Goal: Task Accomplishment & Management: Complete application form

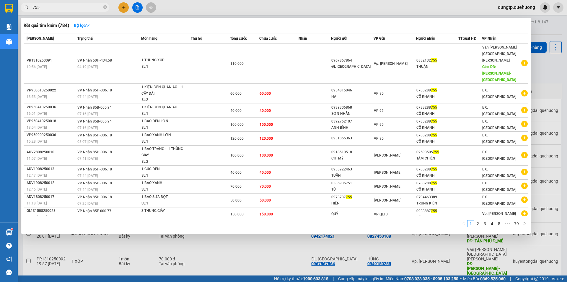
click at [84, 6] on input "755" at bounding box center [68, 7] width 70 height 7
type input "7"
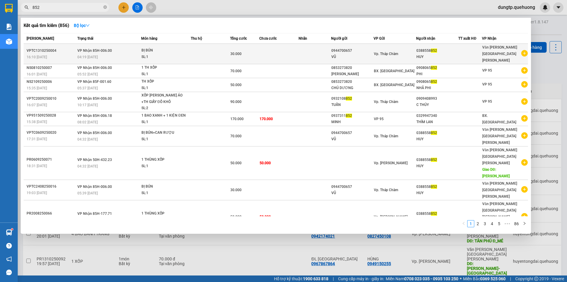
type input "852"
click at [116, 54] on div "04:19 [DATE]" at bounding box center [109, 57] width 64 height 7
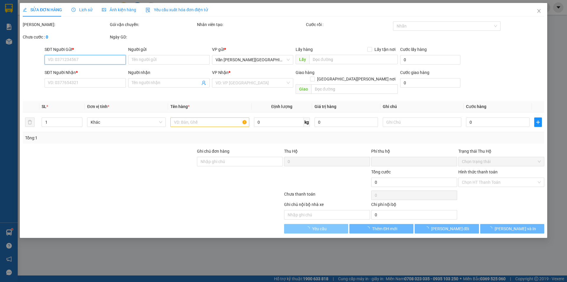
type input "0944700657"
type input "VŨ"
type input "0388558852"
type input "HUY"
type input "0"
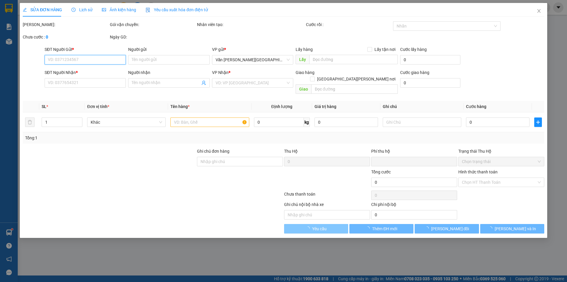
type input "30.000"
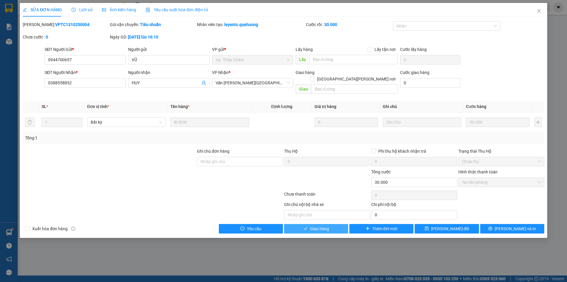
click at [319, 225] on span "Giao hàng" at bounding box center [319, 228] width 19 height 7
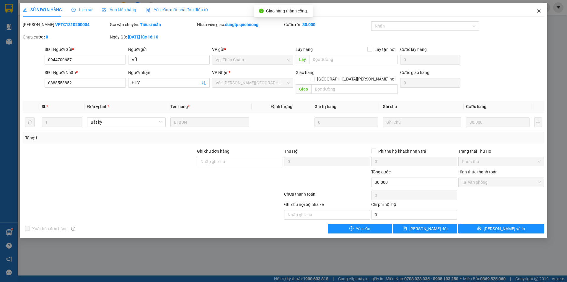
click at [540, 9] on icon "close" at bounding box center [539, 11] width 5 height 5
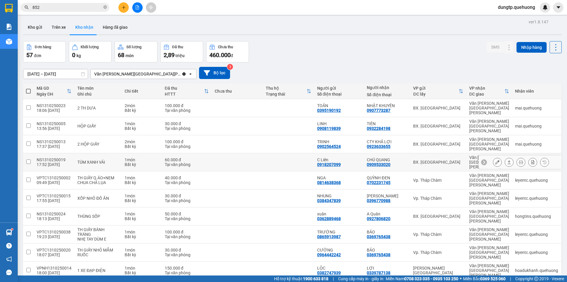
click at [393, 157] on div "CHÚ QUANG 0909533020" at bounding box center [387, 161] width 40 height 9
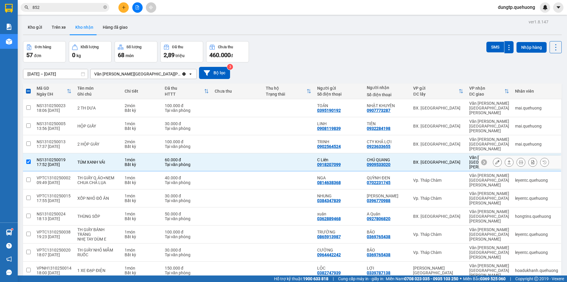
click at [439, 153] on td "BX. [GEOGRAPHIC_DATA]" at bounding box center [438, 162] width 56 height 18
checkbox input "false"
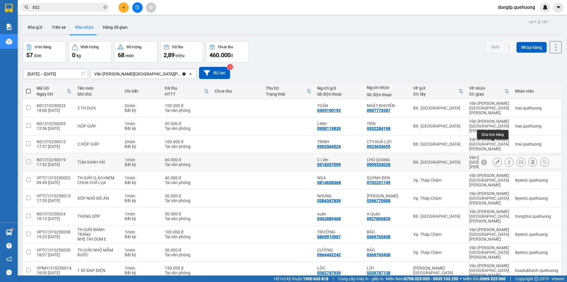
click at [493, 157] on button at bounding box center [497, 162] width 8 height 10
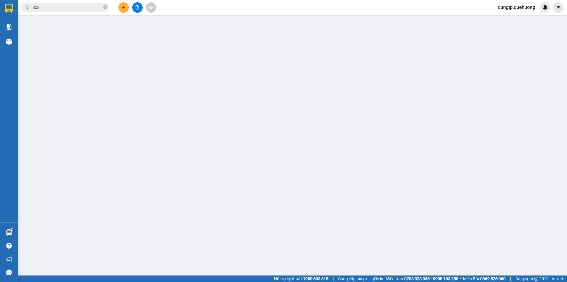
type input "0918207099"
type input "C Liên"
type input "0909533020"
type input "CHÚ QUANG"
type input "0"
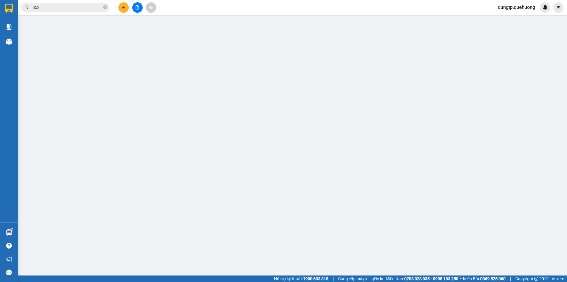
type input "60.000"
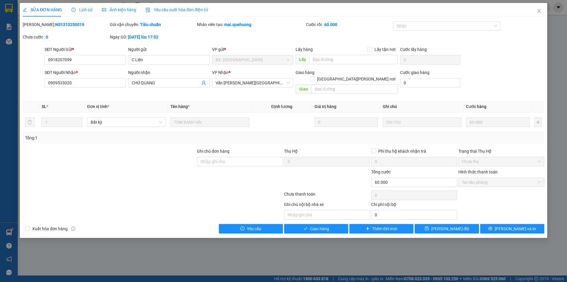
click at [308, 216] on div "Total Paid Fee 60.000 Total UnPaid Fee 0 Cash Collection Total Fee Mã ĐH: NS131…" at bounding box center [284, 127] width 522 height 212
click at [308, 224] on button "Giao hàng" at bounding box center [316, 228] width 64 height 9
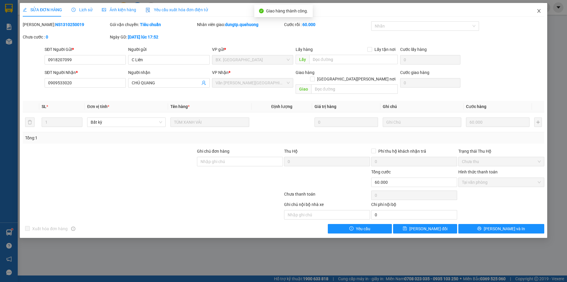
drag, startPoint x: 538, startPoint y: 8, endPoint x: 535, endPoint y: 16, distance: 8.4
click at [537, 11] on span "Close" at bounding box center [539, 11] width 17 height 17
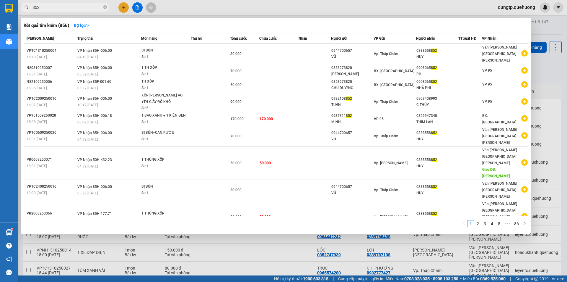
click at [70, 9] on input "852" at bounding box center [68, 7] width 70 height 7
type input "8"
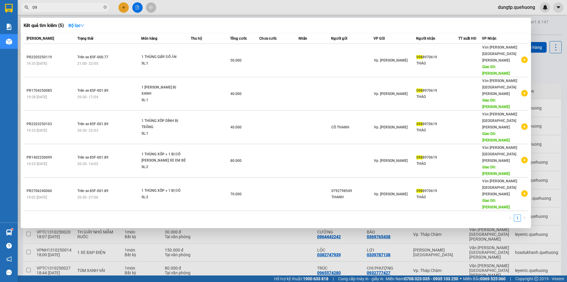
type input "0"
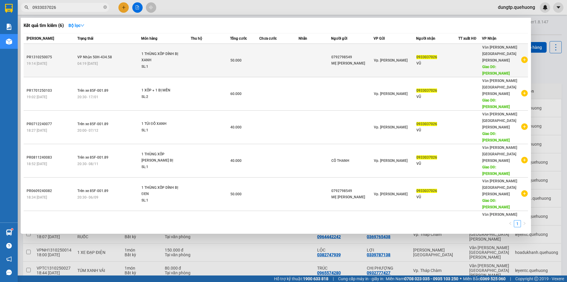
type input "0933037026"
click at [169, 53] on div "1 THÙNG XỐP DÍNH BỊ XANH" at bounding box center [164, 57] width 44 height 13
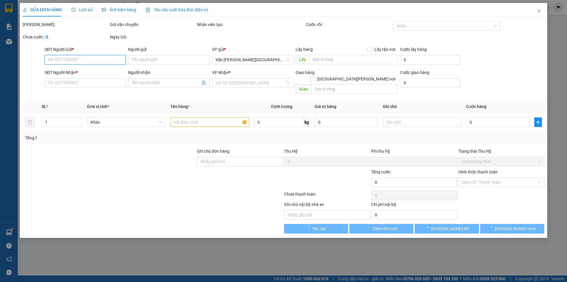
type input "0792798549"
type input "MẸ THANH"
type input "0933037026"
type input "VŨ"
type input "TÂN PHÚ"
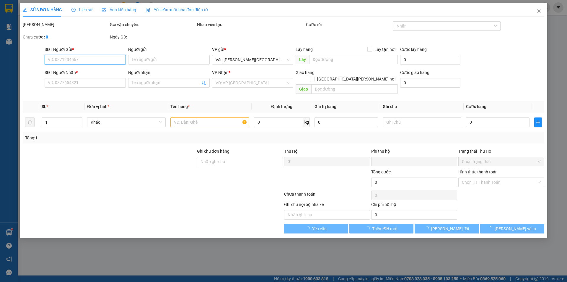
type input "0"
type input "50.000"
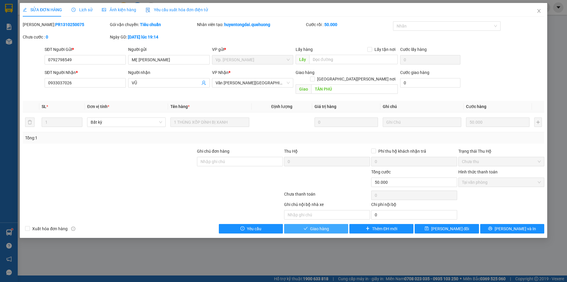
click at [331, 224] on button "Giao hàng" at bounding box center [316, 228] width 64 height 9
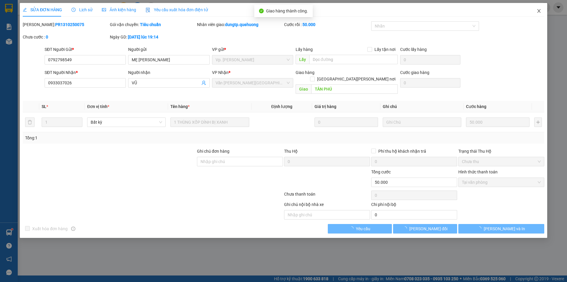
click at [541, 11] on icon "close" at bounding box center [539, 11] width 5 height 5
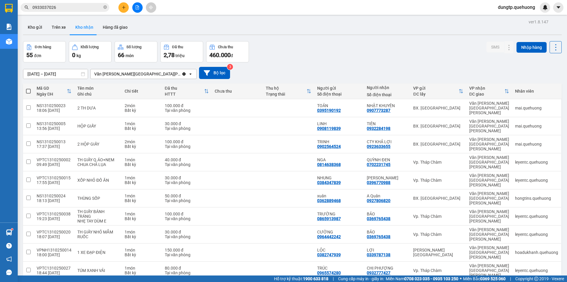
click at [74, 6] on input "0933037026" at bounding box center [68, 7] width 70 height 7
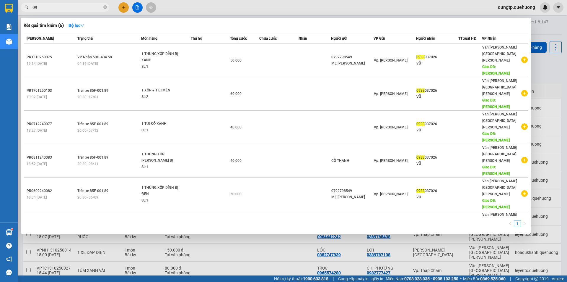
type input "0"
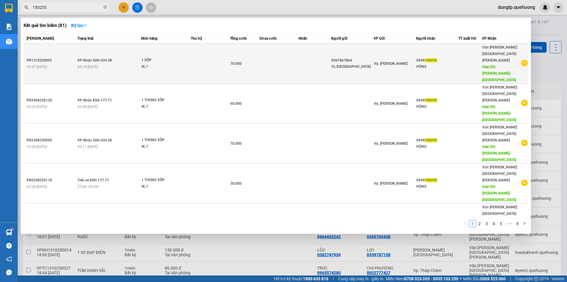
type input "150255"
click at [172, 64] on div "SL: 1" at bounding box center [164, 67] width 44 height 7
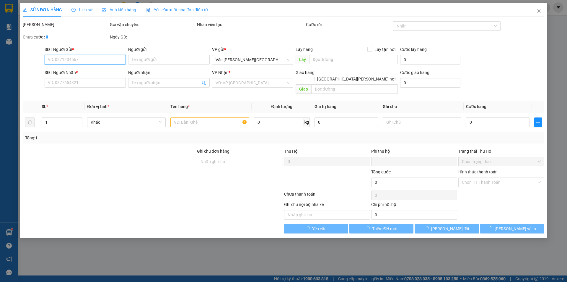
type input "0967867864"
type input "ĐL [GEOGRAPHIC_DATA]"
type input "0949150255"
type input "HÙNG"
type input "TÂN PHÚ-ĐÔNG HẢI"
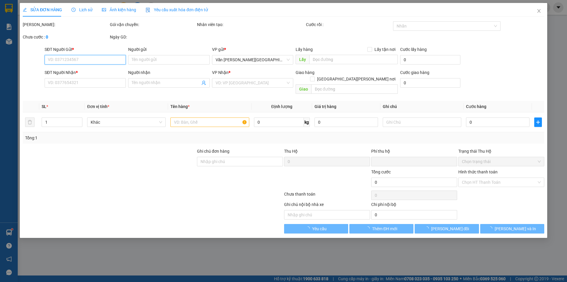
type input "0"
type input "70.000"
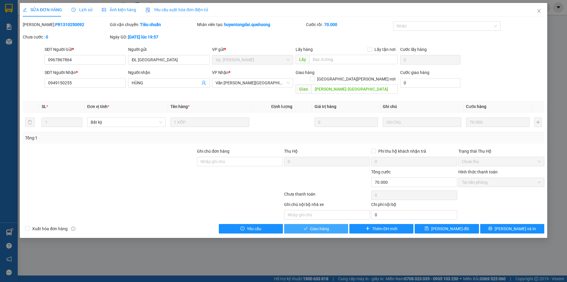
click at [321, 225] on span "Giao hàng" at bounding box center [319, 228] width 19 height 7
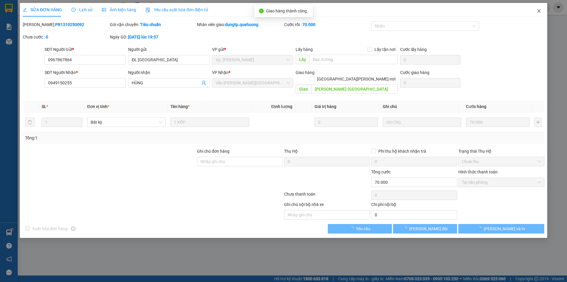
click at [539, 11] on icon "close" at bounding box center [539, 11] width 3 height 4
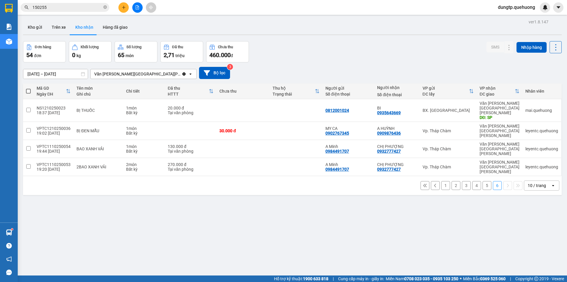
click at [50, 7] on input "150255" at bounding box center [68, 7] width 70 height 7
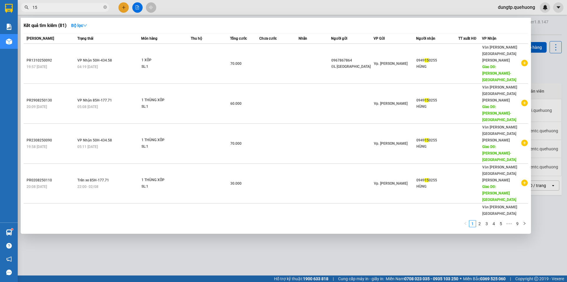
type input "1"
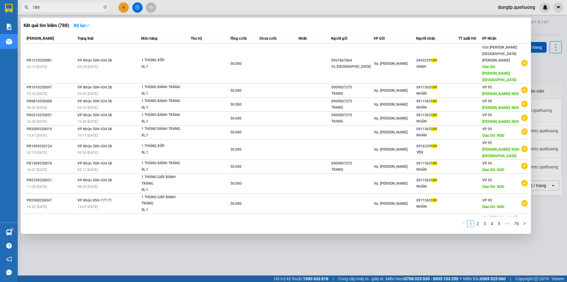
type input "189"
click at [189, 261] on div at bounding box center [283, 141] width 567 height 282
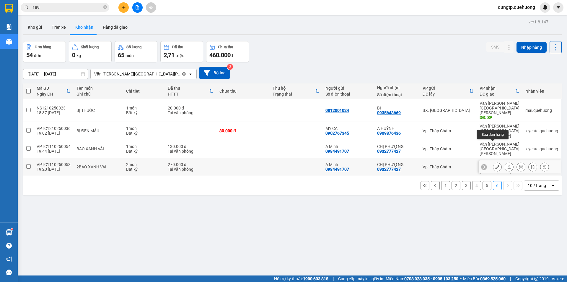
click at [496, 165] on icon at bounding box center [498, 167] width 4 height 4
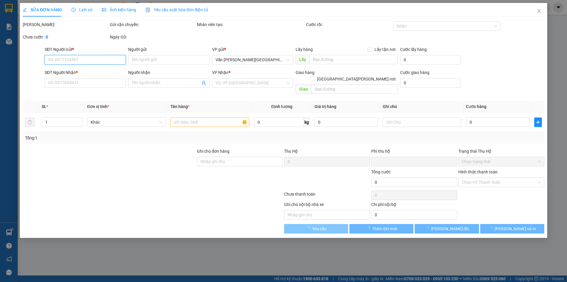
type input "0984491707"
type input "A Minh"
type input "0932777427"
type input "CHỊ PHƯỢNG"
type input "0"
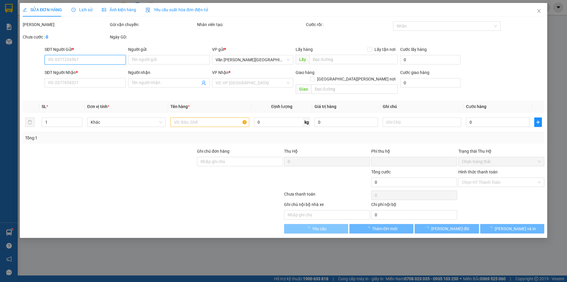
type input "270.000"
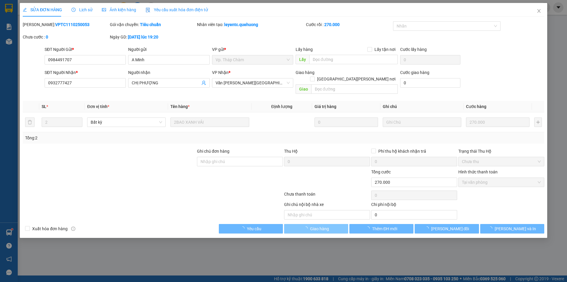
click at [331, 224] on button "Giao hàng" at bounding box center [316, 228] width 64 height 9
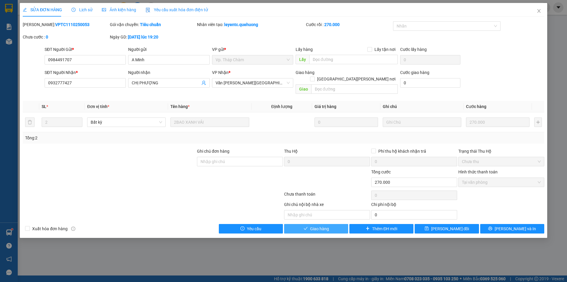
click at [329, 224] on button "Giao hàng" at bounding box center [316, 228] width 64 height 9
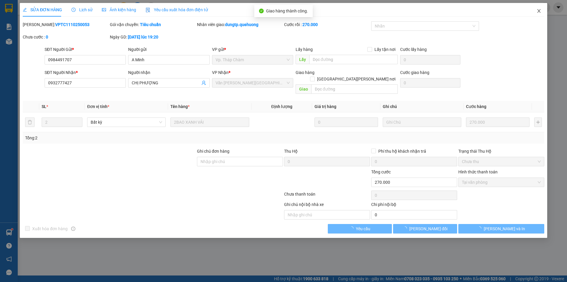
click at [539, 13] on icon "close" at bounding box center [539, 11] width 5 height 5
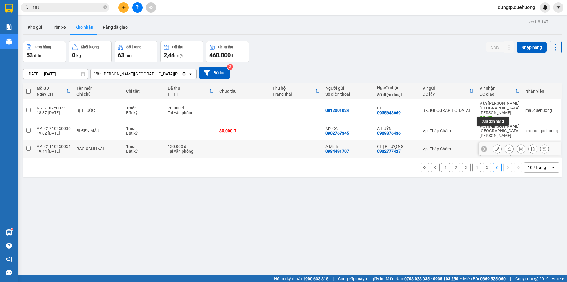
click at [496, 147] on icon at bounding box center [498, 149] width 4 height 4
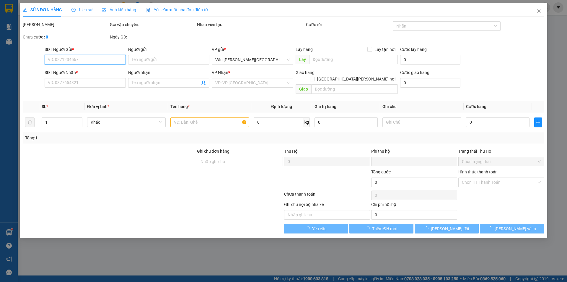
type input "0984491707"
type input "A Minh"
type input "0932777427"
type input "CHỊ PHƯỢNG"
type input "0"
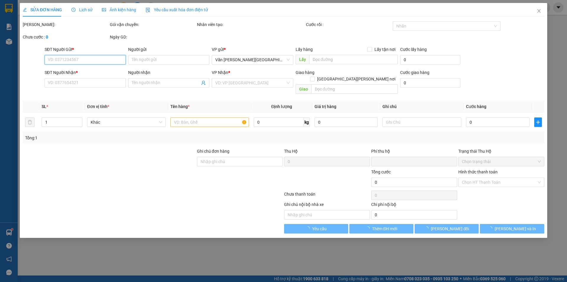
type input "130.000"
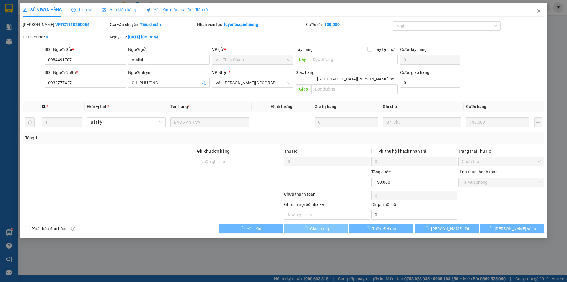
click at [327, 225] on span "Giao hàng" at bounding box center [319, 228] width 19 height 7
click at [327, 225] on span "Lưu và Giao hàng" at bounding box center [336, 228] width 80 height 7
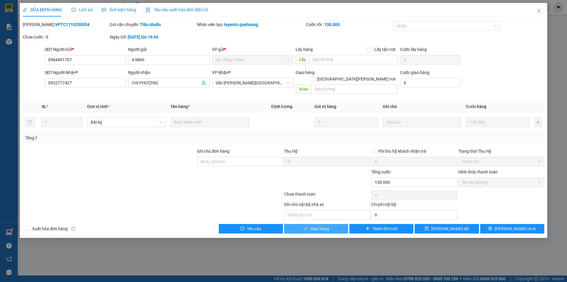
click at [334, 224] on button "Giao hàng" at bounding box center [316, 228] width 64 height 9
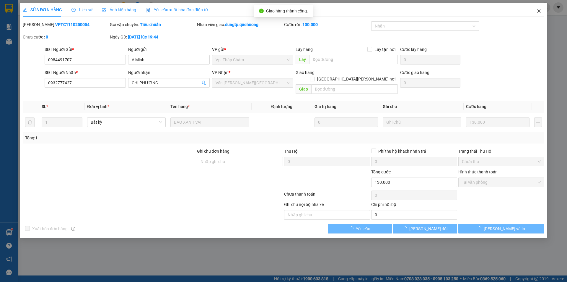
click at [538, 11] on icon "close" at bounding box center [539, 11] width 5 height 5
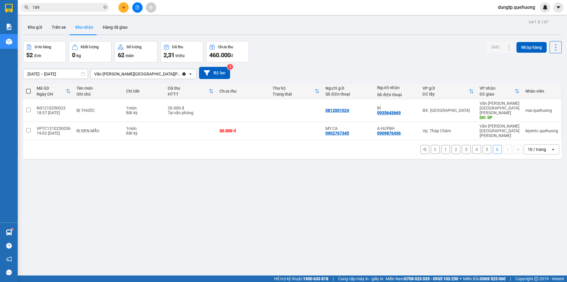
click at [483, 145] on button "5" at bounding box center [487, 149] width 9 height 9
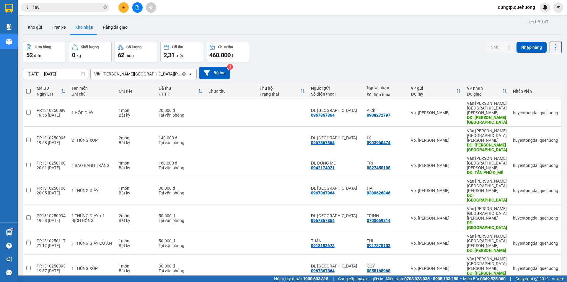
checkbox input "true"
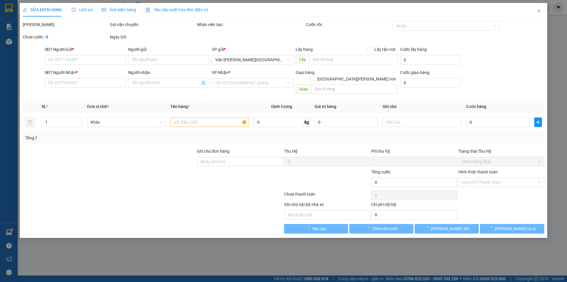
type input "0929023515"
type input "TUYÊN"
type input "0929023515"
type input "TUYÊN"
type input "TÂN PHÚ"
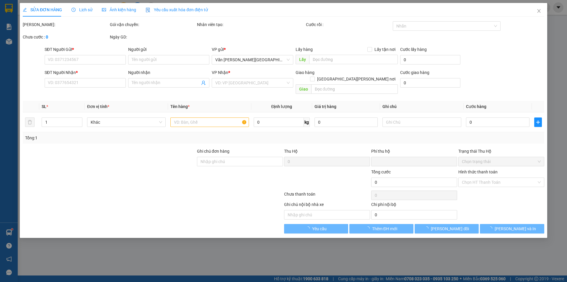
type input "0"
type input "110.000"
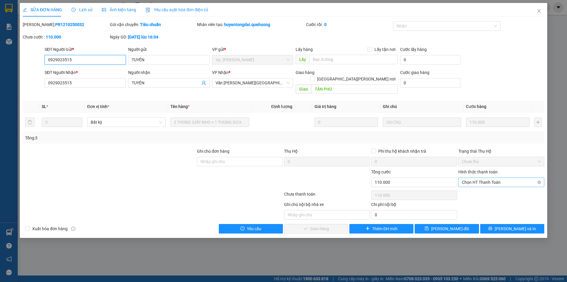
click at [483, 178] on span "Chọn HT Thanh Toán" at bounding box center [501, 182] width 79 height 9
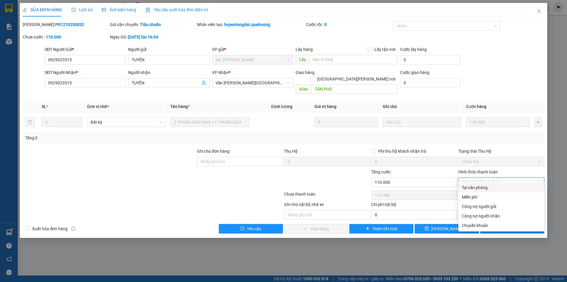
click at [475, 190] on div "Tại văn phòng" at bounding box center [501, 187] width 79 height 7
type input "0"
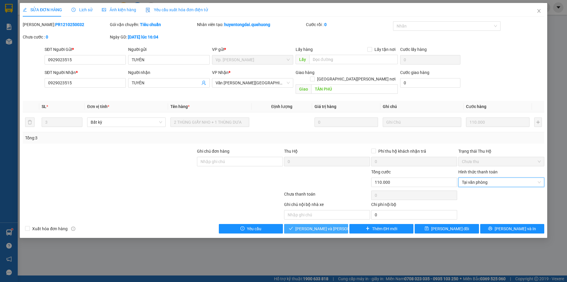
click at [312, 225] on span "Lưu và Giao hàng" at bounding box center [336, 228] width 80 height 7
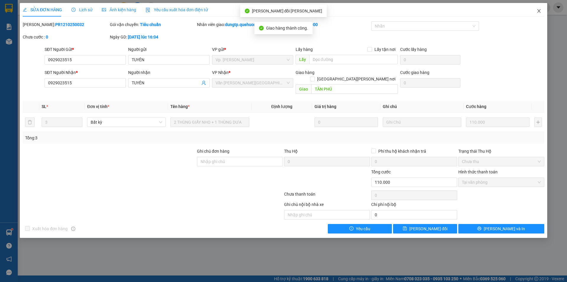
drag, startPoint x: 538, startPoint y: 13, endPoint x: 533, endPoint y: 17, distance: 6.5
click at [538, 12] on icon "close" at bounding box center [539, 11] width 5 height 5
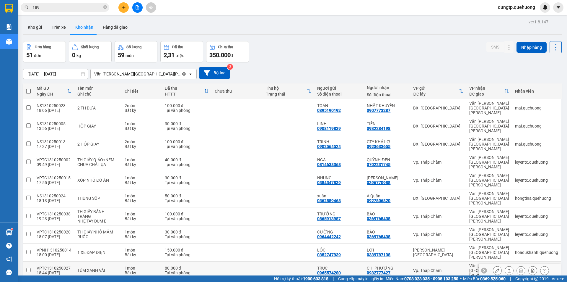
click at [496, 268] on icon at bounding box center [498, 270] width 4 height 4
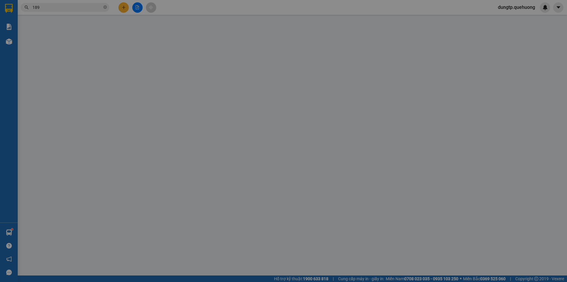
type input "0965574280"
type input "TRÚC"
type input "0932777427"
type input "CHỊ PHƯỢNG"
type input "0"
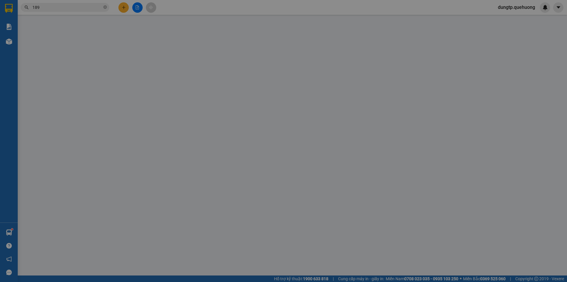
type input "80.000"
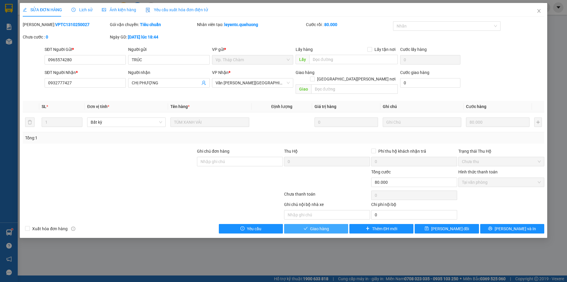
click at [314, 226] on button "Giao hàng" at bounding box center [316, 228] width 64 height 9
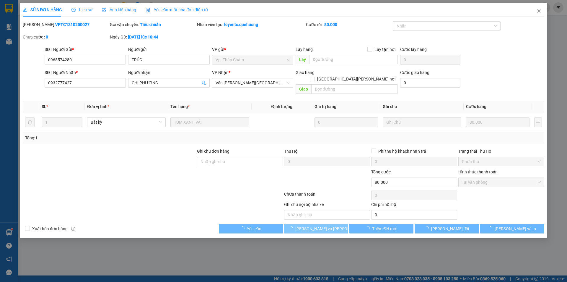
click at [315, 225] on span "Lưu và Giao hàng" at bounding box center [336, 228] width 80 height 7
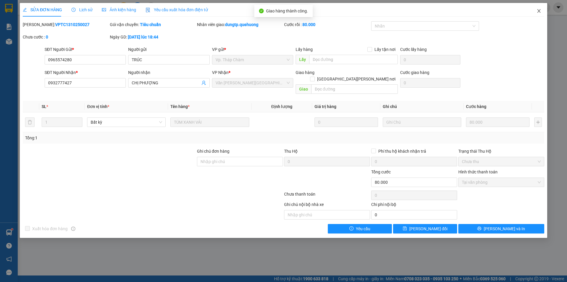
click at [538, 11] on icon "close" at bounding box center [539, 11] width 5 height 5
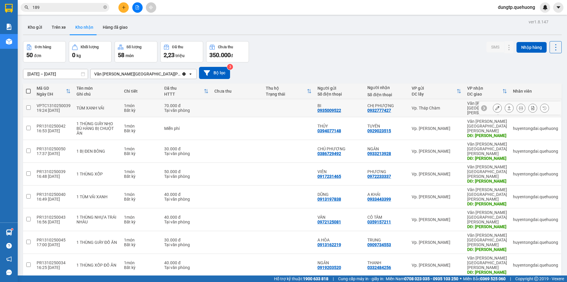
click at [496, 106] on icon at bounding box center [498, 108] width 4 height 4
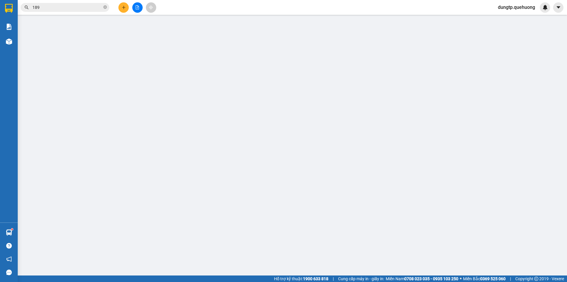
type input "0935009522"
type input "BI"
type input "0932777427"
type input "CHỊ PHƯỢNG"
type input "0"
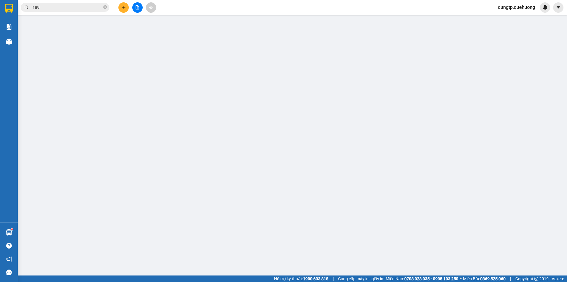
type input "70.000"
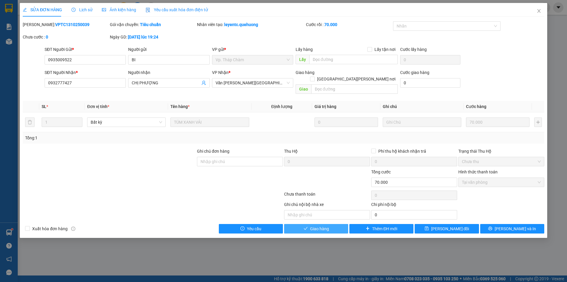
click at [337, 224] on button "Giao hàng" at bounding box center [316, 228] width 64 height 9
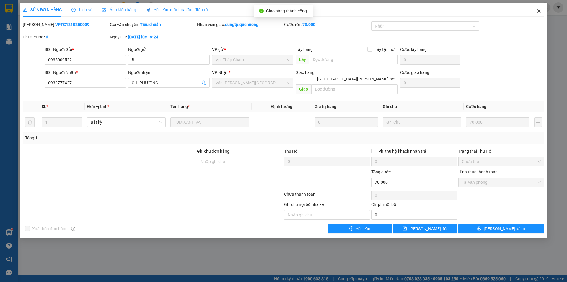
click at [540, 10] on icon "close" at bounding box center [539, 11] width 3 height 4
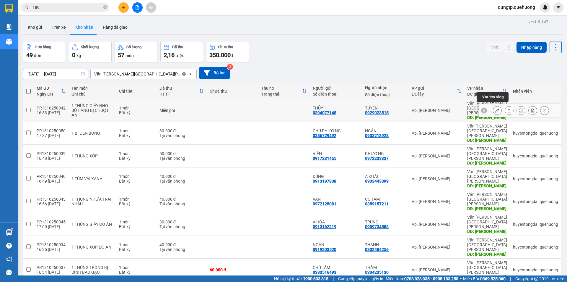
click at [496, 109] on icon at bounding box center [498, 110] width 4 height 4
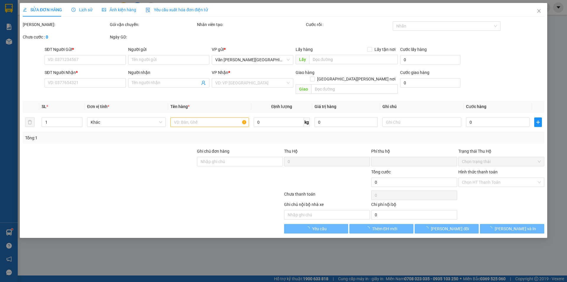
type input "0394077148"
type input "THỦY"
type input "0929023515"
type input "TUYÊN"
type input "TÂN PHÚ"
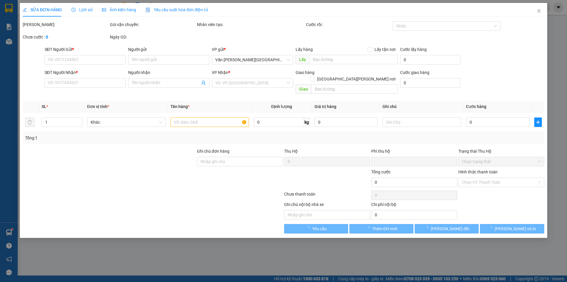
type input "0"
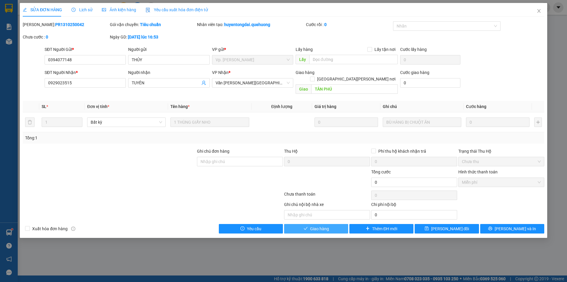
click at [342, 224] on button "Giao hàng" at bounding box center [316, 228] width 64 height 9
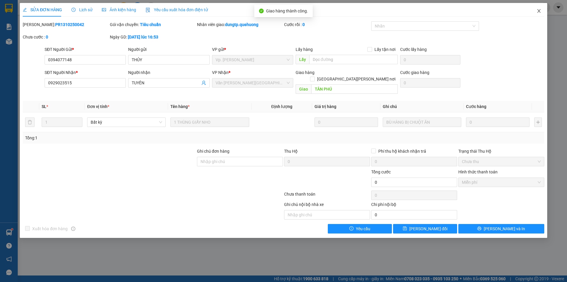
click at [539, 12] on icon "close" at bounding box center [539, 11] width 5 height 5
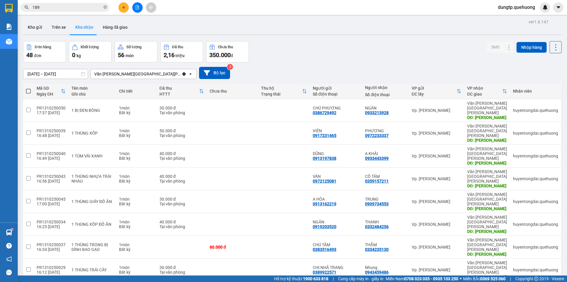
click at [69, 5] on input "189" at bounding box center [68, 7] width 70 height 7
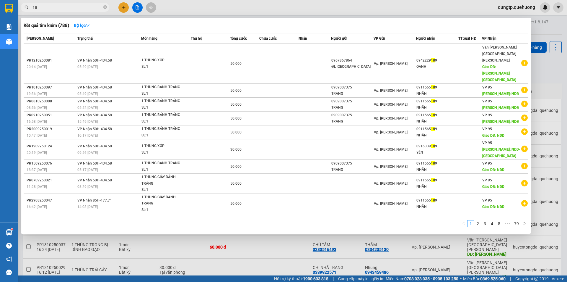
type input "1"
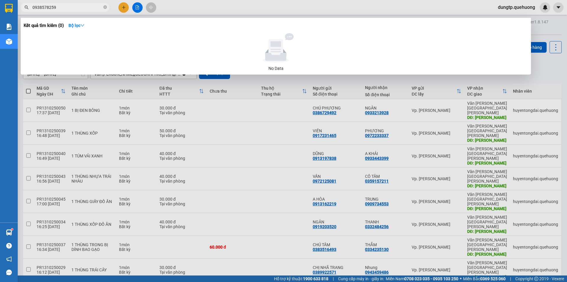
click at [60, 7] on input "0938578259" at bounding box center [68, 7] width 70 height 7
drag, startPoint x: 60, startPoint y: 7, endPoint x: 54, endPoint y: 8, distance: 6.3
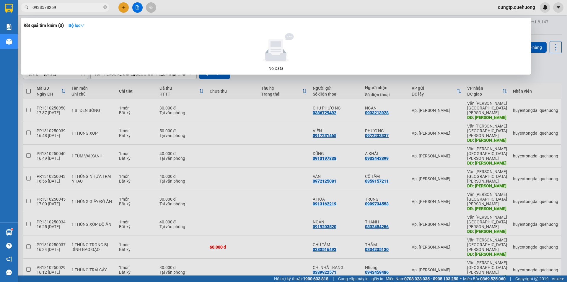
click at [54, 8] on input "0938578259" at bounding box center [68, 7] width 70 height 7
click at [66, 9] on input "0938578259" at bounding box center [68, 7] width 70 height 7
drag, startPoint x: 66, startPoint y: 9, endPoint x: 25, endPoint y: 11, distance: 41.4
click at [25, 11] on span "0938578259" at bounding box center [65, 7] width 89 height 9
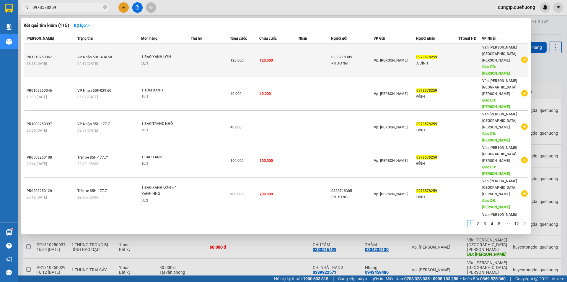
type input "0978578259"
click at [213, 48] on td at bounding box center [210, 60] width 39 height 33
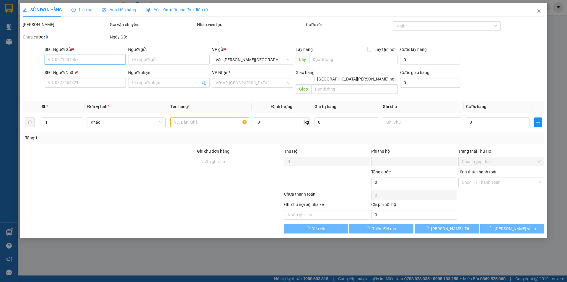
type input "0338718305"
type input "PHƯƠNG"
type input "0978578259"
type input "A ĐÍNH"
type input "TÂN PHÚ"
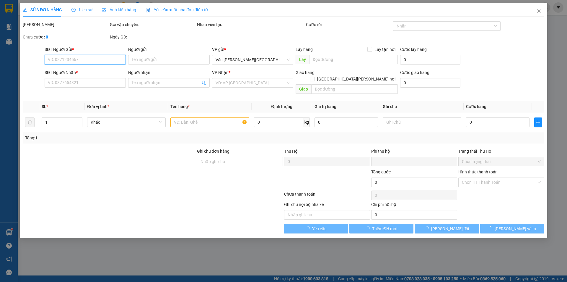
type input "0"
type input "120.000"
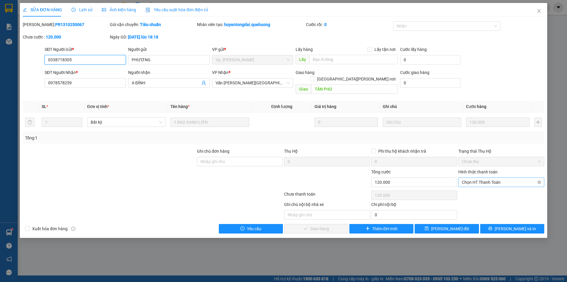
click at [477, 178] on span "Chọn HT Thanh Toán" at bounding box center [501, 182] width 79 height 9
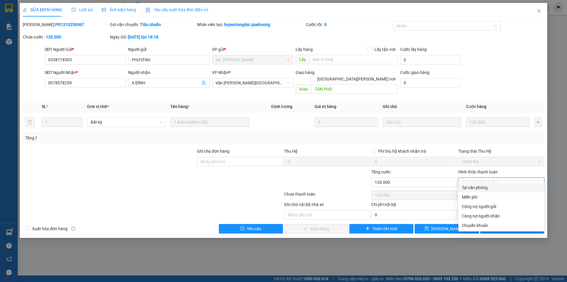
click at [474, 187] on div "Tại văn phòng" at bounding box center [501, 187] width 79 height 7
type input "0"
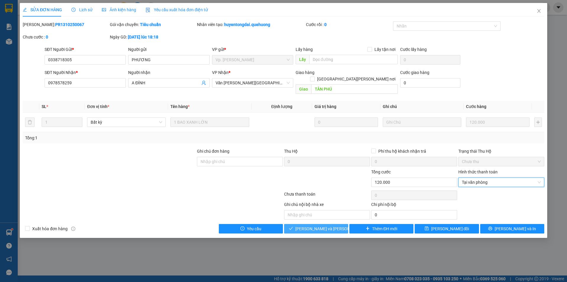
click at [332, 225] on span "Lưu và Giao hàng" at bounding box center [336, 228] width 80 height 7
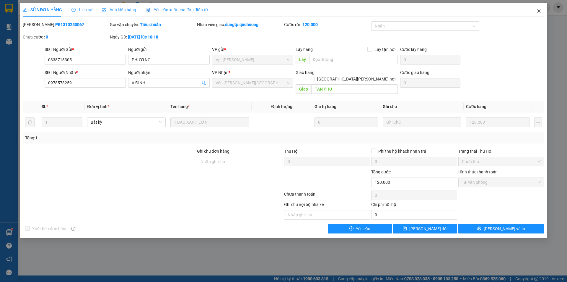
click at [536, 11] on span "Close" at bounding box center [539, 11] width 17 height 17
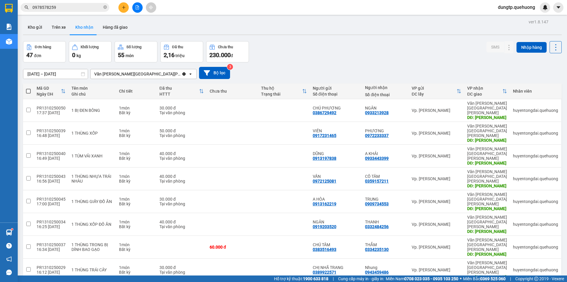
click at [72, 6] on input "0978578259" at bounding box center [68, 7] width 70 height 7
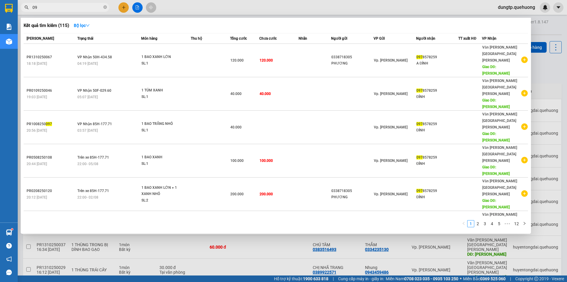
type input "0"
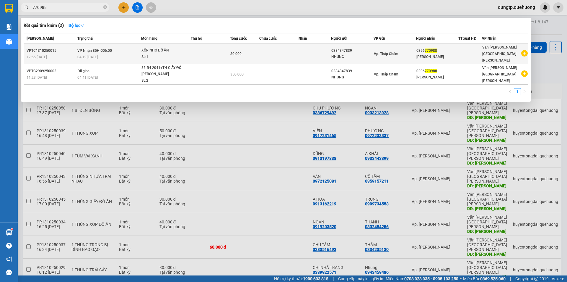
type input "770988"
click at [184, 54] on div "SL: 1" at bounding box center [164, 57] width 44 height 7
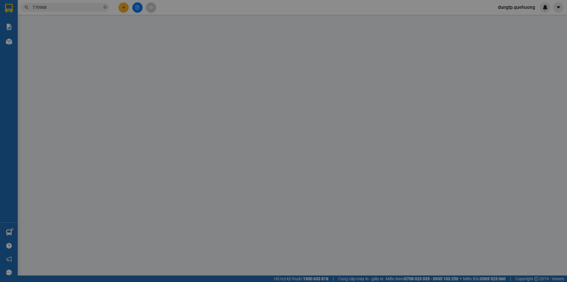
type input "0384347839"
type input "NHUNG"
type input "0396770988"
type input "GIA HÂN"
type input "0"
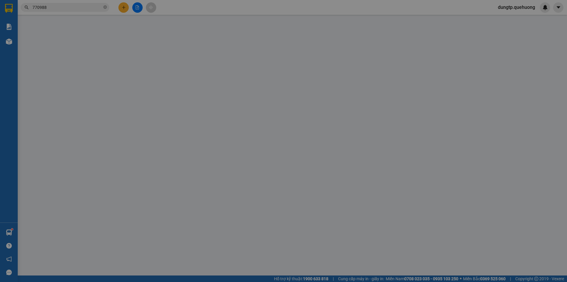
type input "30.000"
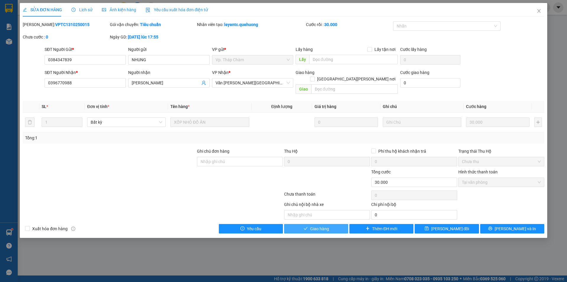
click at [322, 225] on span "Giao hàng" at bounding box center [319, 228] width 19 height 7
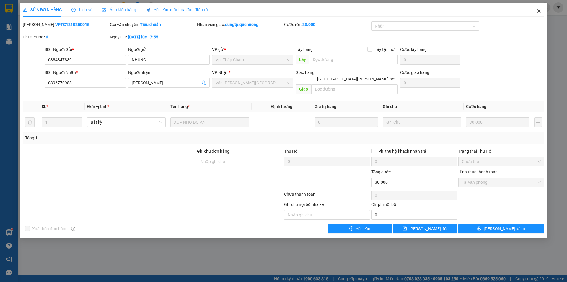
click at [538, 10] on icon "close" at bounding box center [539, 11] width 5 height 5
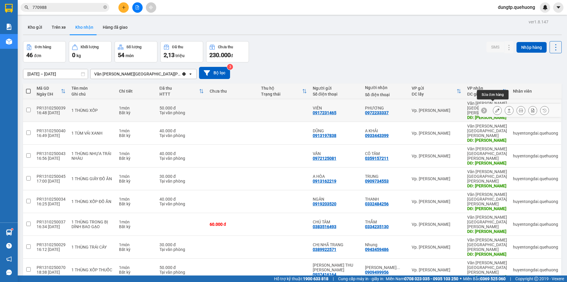
click at [496, 108] on icon at bounding box center [498, 110] width 4 height 4
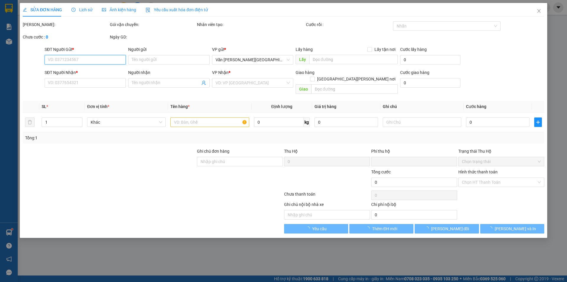
type input "0917231465"
type input "VIÊN"
type input "0972233337"
type input "PHƯƠNG"
type input "TÂN PHÚ"
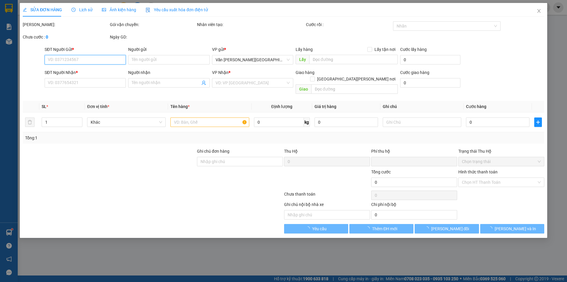
type input "0"
type input "50.000"
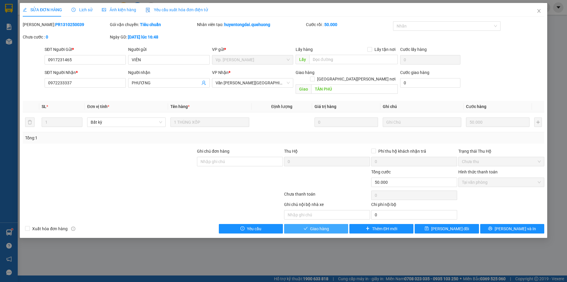
click at [308, 224] on button "Giao hàng" at bounding box center [316, 228] width 64 height 9
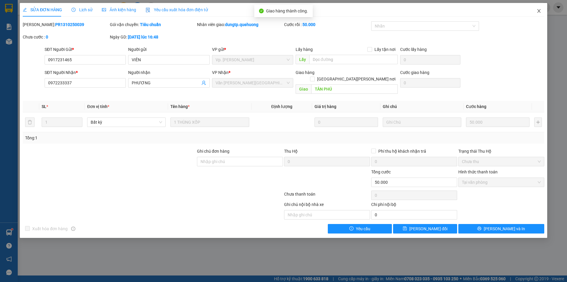
click at [542, 11] on span "Close" at bounding box center [539, 11] width 17 height 17
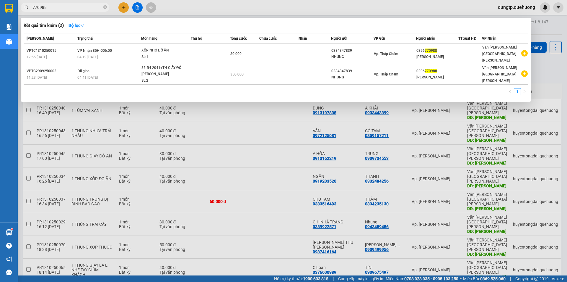
drag, startPoint x: 67, startPoint y: 9, endPoint x: 52, endPoint y: 5, distance: 15.5
click at [50, 5] on input "770988" at bounding box center [68, 7] width 70 height 7
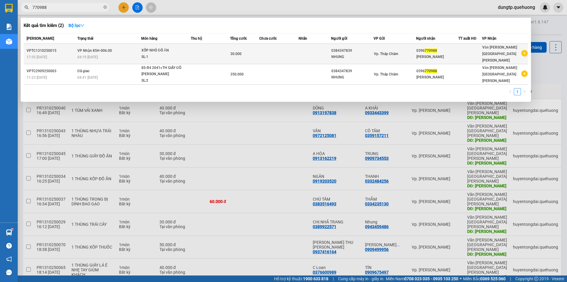
click at [109, 50] on td "VP Nhận 85H-006.00 04:19 - 14/10" at bounding box center [108, 54] width 65 height 20
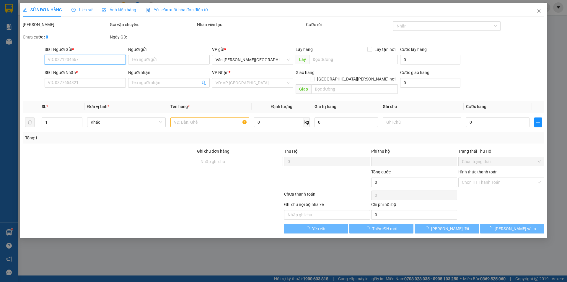
type input "0384347839"
type input "NHUNG"
type input "0396770988"
type input "GIA HÂN"
type input "0"
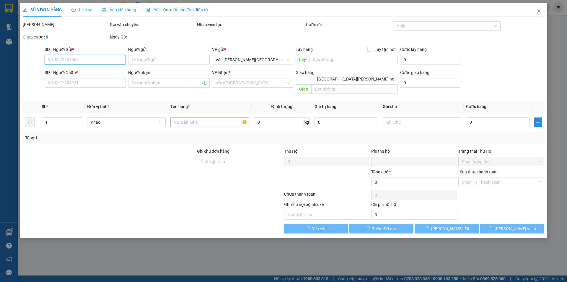
type input "30.000"
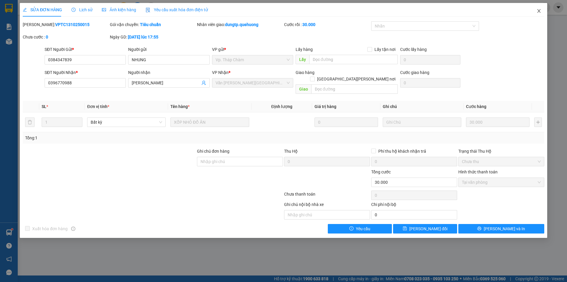
click at [541, 11] on icon "close" at bounding box center [539, 11] width 5 height 5
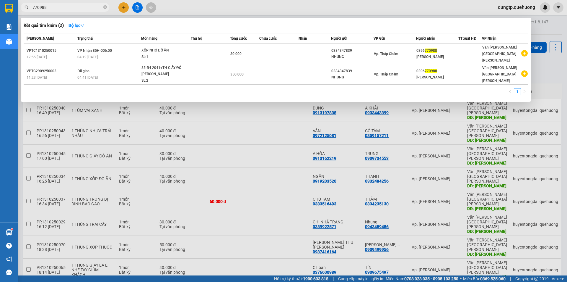
click at [75, 9] on input "770988" at bounding box center [68, 7] width 70 height 7
type input "7"
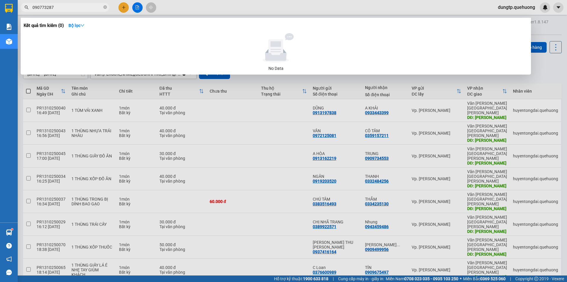
drag, startPoint x: 40, startPoint y: 7, endPoint x: 20, endPoint y: 7, distance: 20.4
click at [20, 7] on div "090773287" at bounding box center [57, 7] width 115 height 9
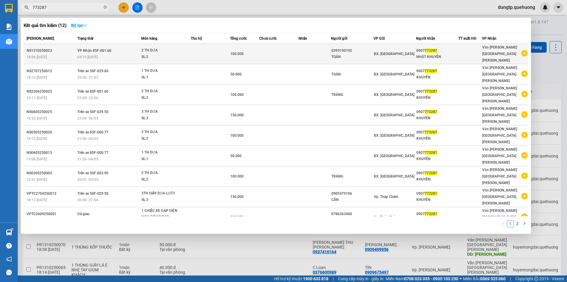
type input "773287"
click at [259, 55] on td "100.000" at bounding box center [244, 54] width 29 height 20
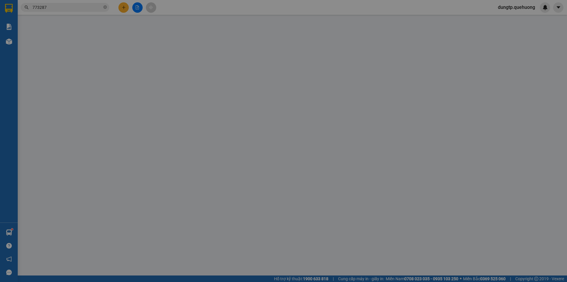
type input "0395190192"
type input "TOẢN"
type input "0907773287"
type input "NHẬT KHUYÊN"
type input "0"
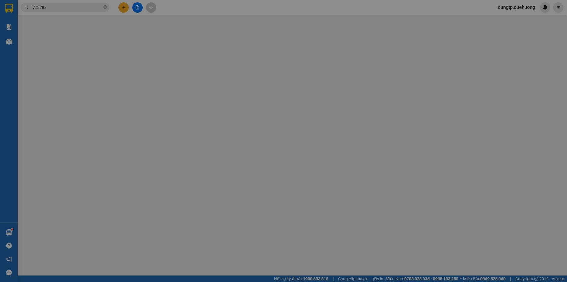
type input "100.000"
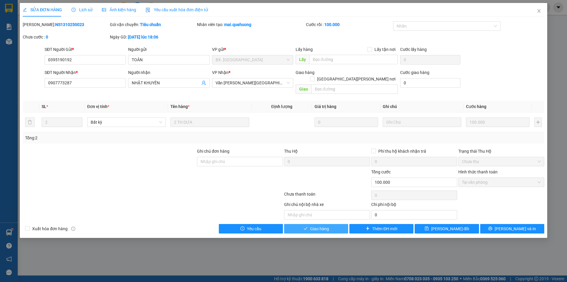
click at [327, 225] on span "Giao hàng" at bounding box center [319, 228] width 19 height 7
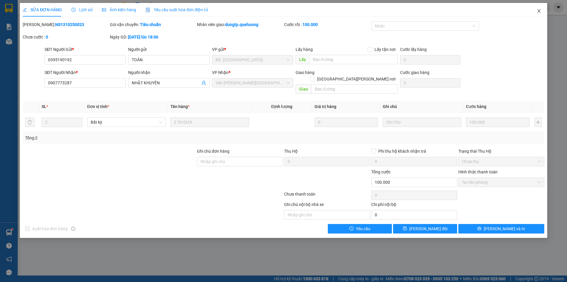
click at [539, 10] on icon "close" at bounding box center [539, 11] width 5 height 5
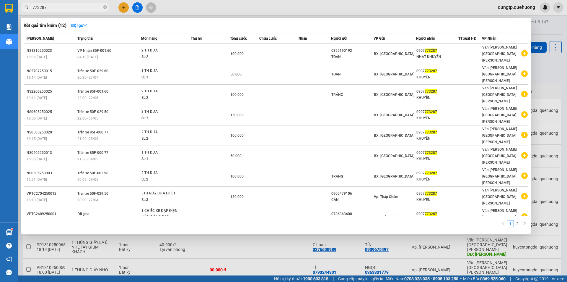
click at [82, 5] on input "773287" at bounding box center [68, 7] width 70 height 7
type input "7"
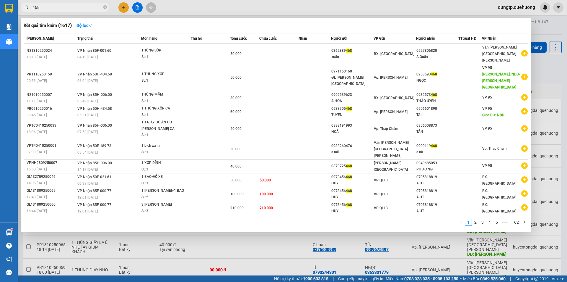
click at [55, 12] on div at bounding box center [283, 141] width 567 height 282
click at [54, 5] on input "468" at bounding box center [68, 7] width 70 height 7
type input "4"
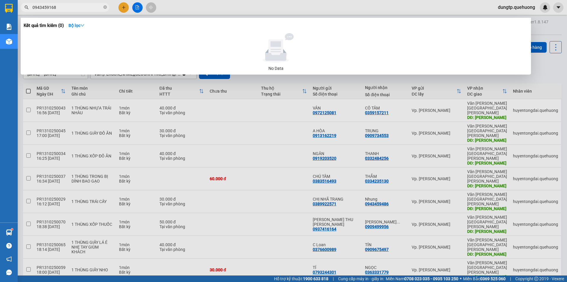
click at [50, 5] on input "0943459168" at bounding box center [68, 7] width 70 height 7
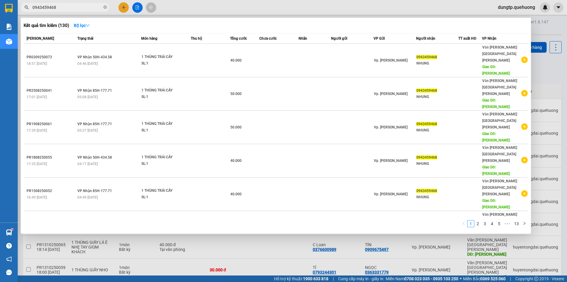
click at [73, 7] on input "0943459468" at bounding box center [68, 7] width 70 height 7
type input "0"
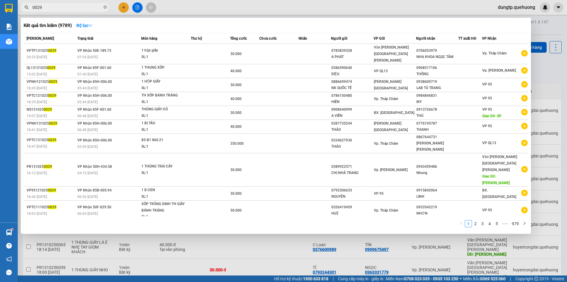
click at [53, 9] on input "0029" at bounding box center [68, 7] width 70 height 7
type input "0"
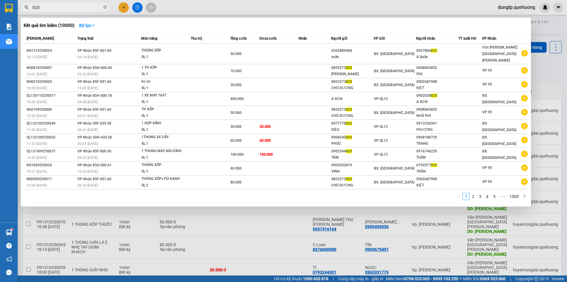
click at [77, 5] on input "820" at bounding box center [68, 7] width 70 height 7
type input "8"
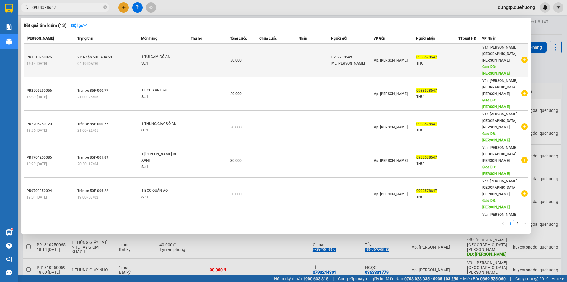
type input "0938578647"
click at [327, 50] on td at bounding box center [315, 60] width 33 height 33
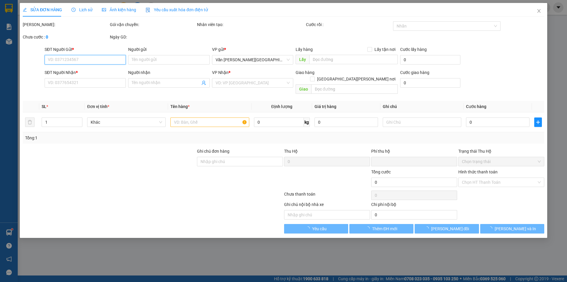
type input "0792798549"
type input "MẸ THANH"
type input "0938578647"
type input "THƯ"
type input "TÂN PHÚ"
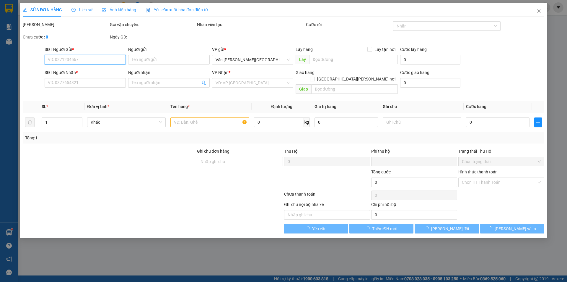
type input "0"
type input "30.000"
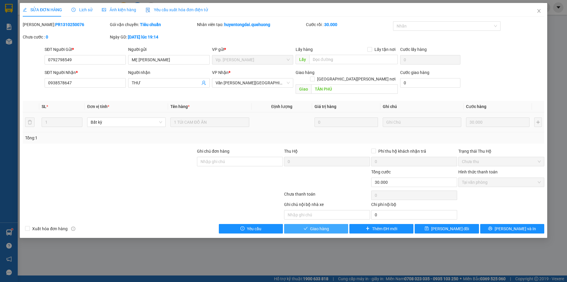
click at [319, 225] on button "Giao hàng" at bounding box center [316, 228] width 64 height 9
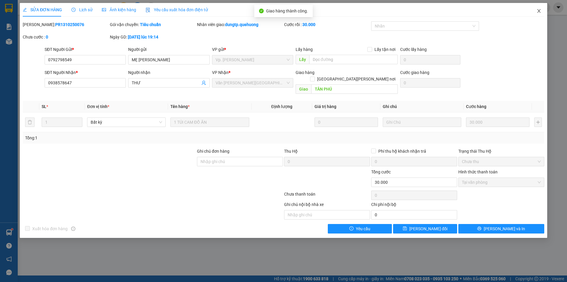
click at [539, 11] on icon "close" at bounding box center [539, 11] width 3 height 4
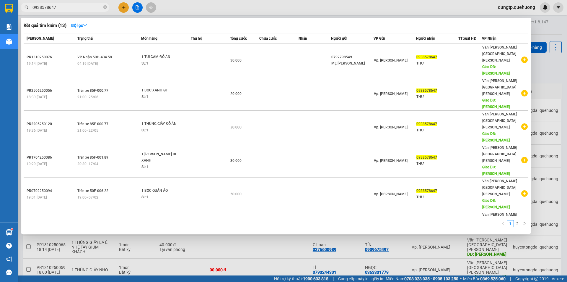
click at [75, 8] on input "0938578647" at bounding box center [68, 7] width 70 height 7
type input "0"
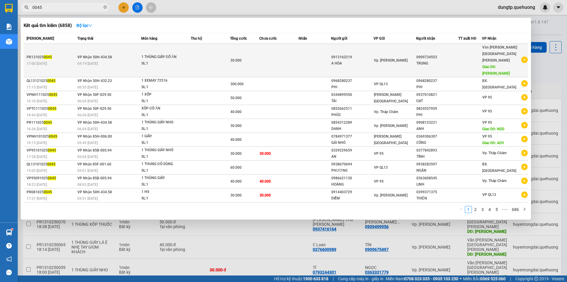
click at [327, 55] on td at bounding box center [315, 60] width 33 height 33
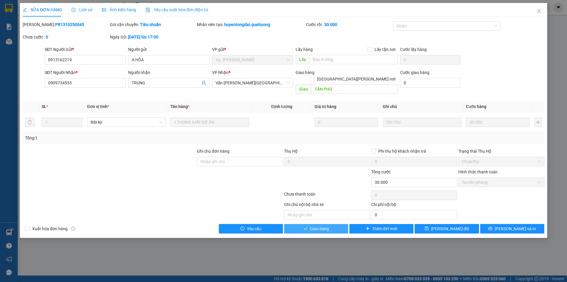
click at [330, 224] on button "Giao hàng" at bounding box center [316, 228] width 64 height 9
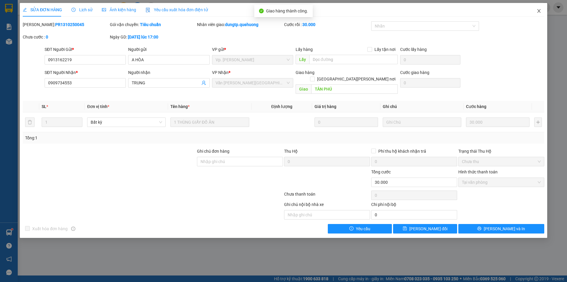
click at [540, 11] on icon "close" at bounding box center [539, 11] width 3 height 4
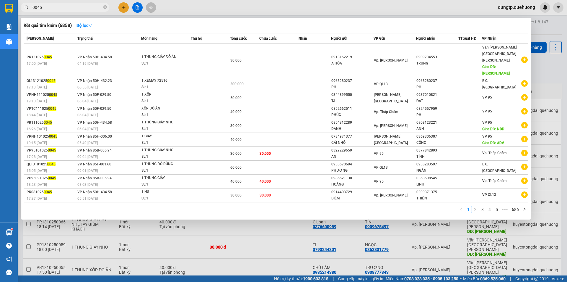
drag, startPoint x: 59, startPoint y: 6, endPoint x: 24, endPoint y: 10, distance: 35.2
click at [24, 10] on span "0045" at bounding box center [65, 7] width 89 height 9
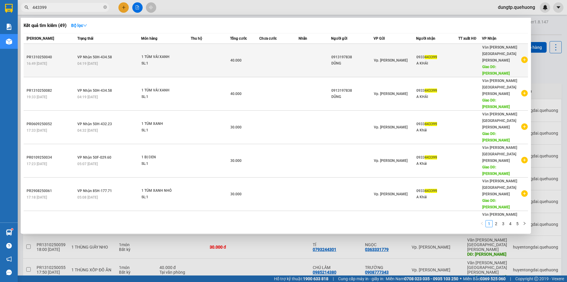
type input "443399"
click at [422, 60] on div "A KHẢI" at bounding box center [438, 63] width 42 height 6
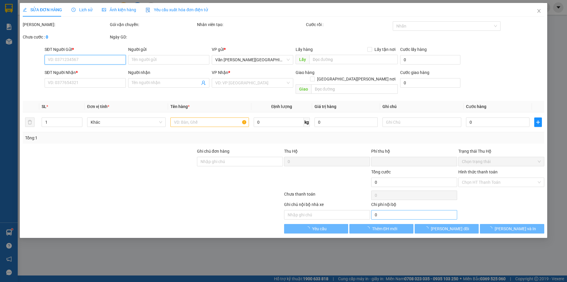
type input "0913197838"
type input "DŨNG"
type input "0933443399"
type input "A KHẢI"
type input "TÂN PHÚ"
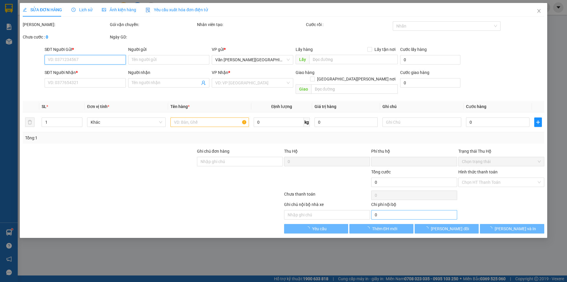
type input "0"
type input "40.000"
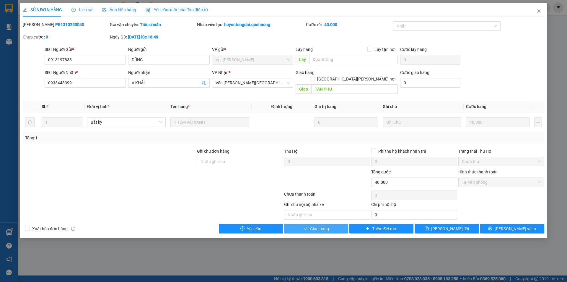
click at [338, 224] on button "Giao hàng" at bounding box center [316, 228] width 64 height 9
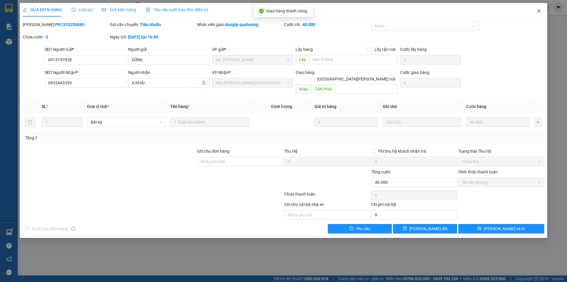
click at [538, 12] on icon "close" at bounding box center [539, 11] width 5 height 5
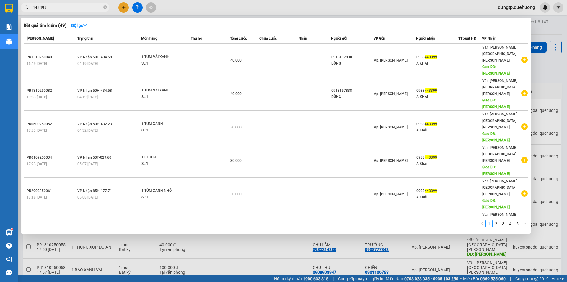
drag, startPoint x: 59, startPoint y: 7, endPoint x: 69, endPoint y: 8, distance: 10.4
click at [52, 5] on input "443399" at bounding box center [68, 7] width 70 height 7
click at [65, 9] on input "443399" at bounding box center [68, 7] width 70 height 7
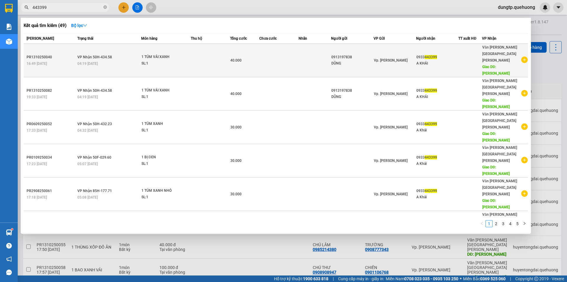
click at [145, 60] on div "SL: 1" at bounding box center [164, 63] width 44 height 7
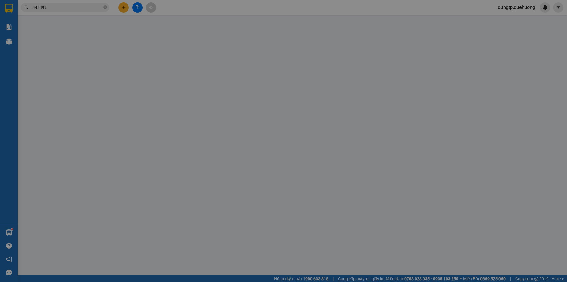
type input "0913197838"
type input "DŨNG"
type input "0933443399"
type input "A KHẢI"
type input "TÂN PHÚ"
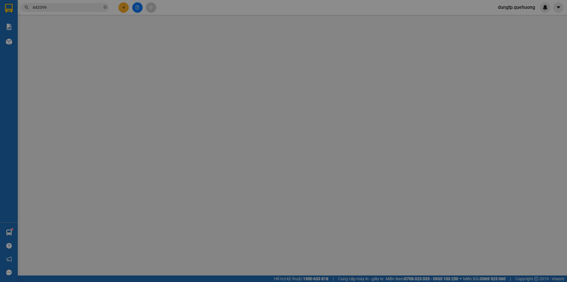
type input "0"
type input "40.000"
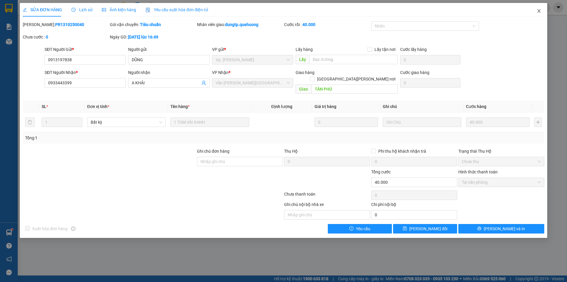
click at [538, 12] on icon "close" at bounding box center [539, 11] width 5 height 5
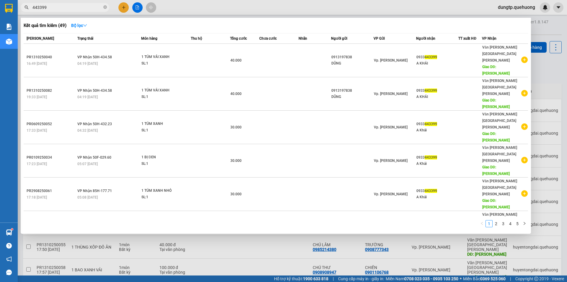
click at [58, 9] on input "443399" at bounding box center [68, 7] width 70 height 7
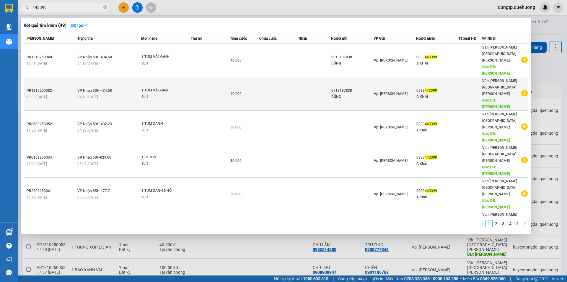
click at [152, 87] on div "1 TÚM VẢI XANH" at bounding box center [164, 90] width 44 height 7
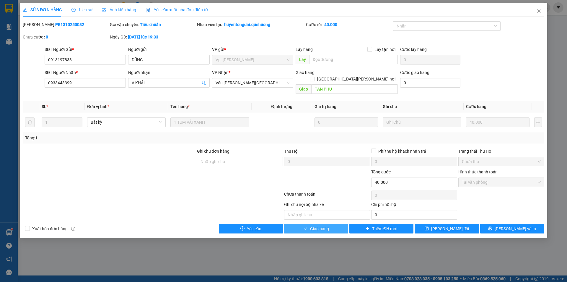
click at [313, 225] on span "Giao hàng" at bounding box center [319, 228] width 19 height 7
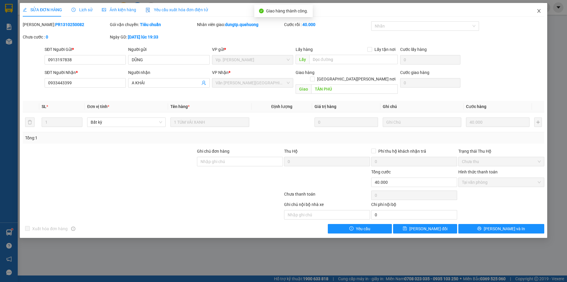
click at [540, 9] on icon "close" at bounding box center [539, 11] width 5 height 5
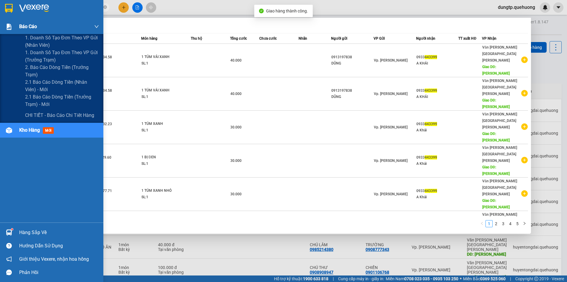
drag, startPoint x: 60, startPoint y: 9, endPoint x: 0, endPoint y: 20, distance: 60.9
click at [0, 20] on section "Kết quả tìm kiếm ( 49 ) Bộ lọc Mã ĐH Trạng thái Món hàng Thu hộ Tổng cước Chưa …" at bounding box center [283, 141] width 567 height 282
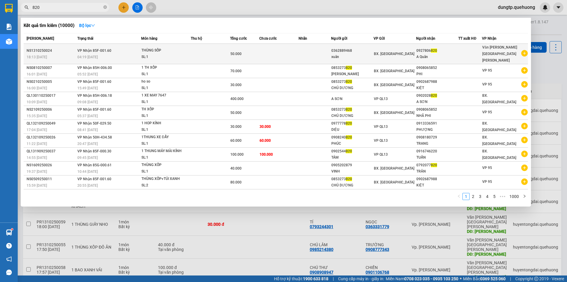
type input "820"
click at [146, 47] on div "THÙNG SỐP" at bounding box center [164, 50] width 44 height 7
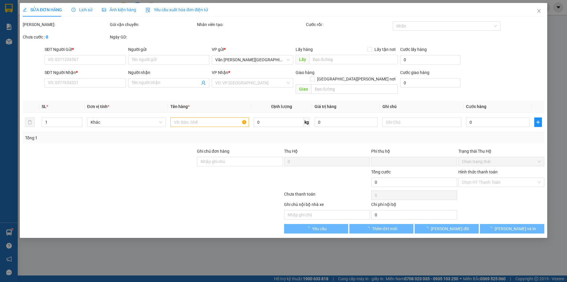
type input "0362889468"
type input "xuân"
type input "0927806820"
type input "A Quân"
type input "0"
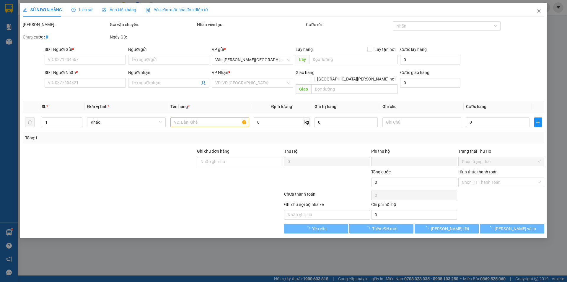
type input "50.000"
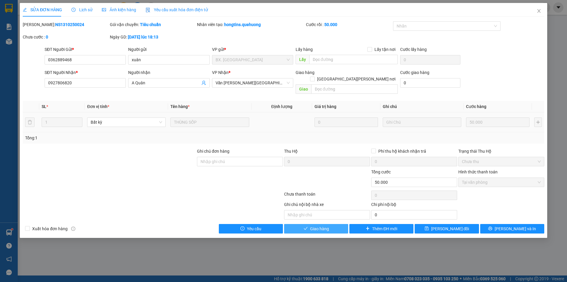
click at [310, 224] on button "Giao hàng" at bounding box center [316, 228] width 64 height 9
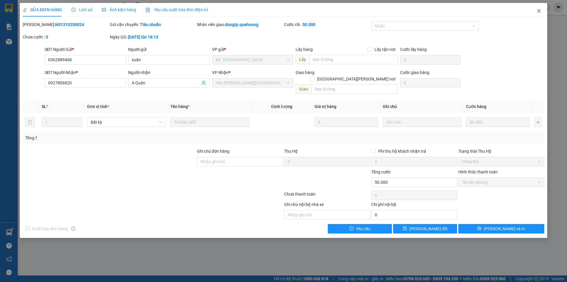
click at [538, 12] on icon "close" at bounding box center [539, 11] width 5 height 5
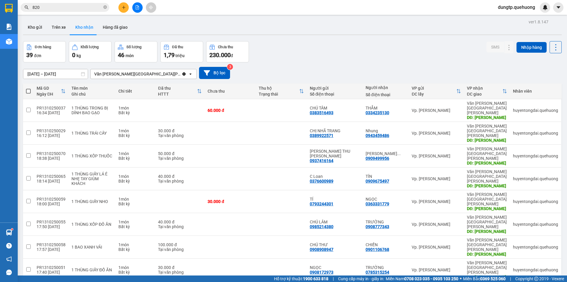
click at [65, 5] on input "820" at bounding box center [68, 7] width 70 height 7
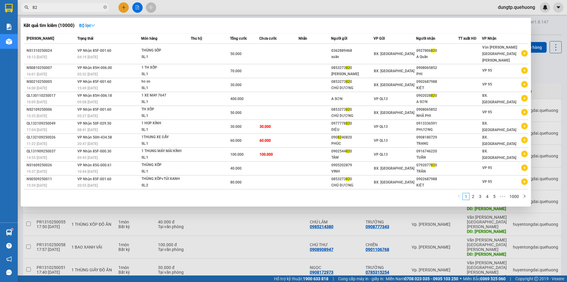
type input "8"
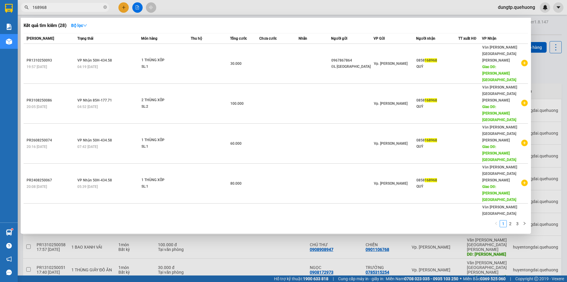
type input "168968"
